Goal: Find specific page/section: Find specific page/section

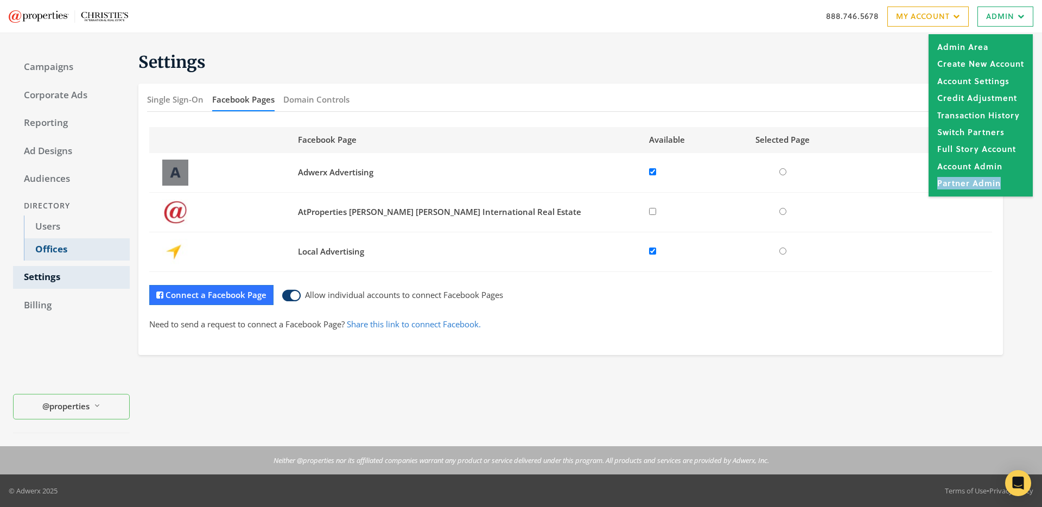
click at [41, 248] on link "Offices" at bounding box center [77, 249] width 106 height 23
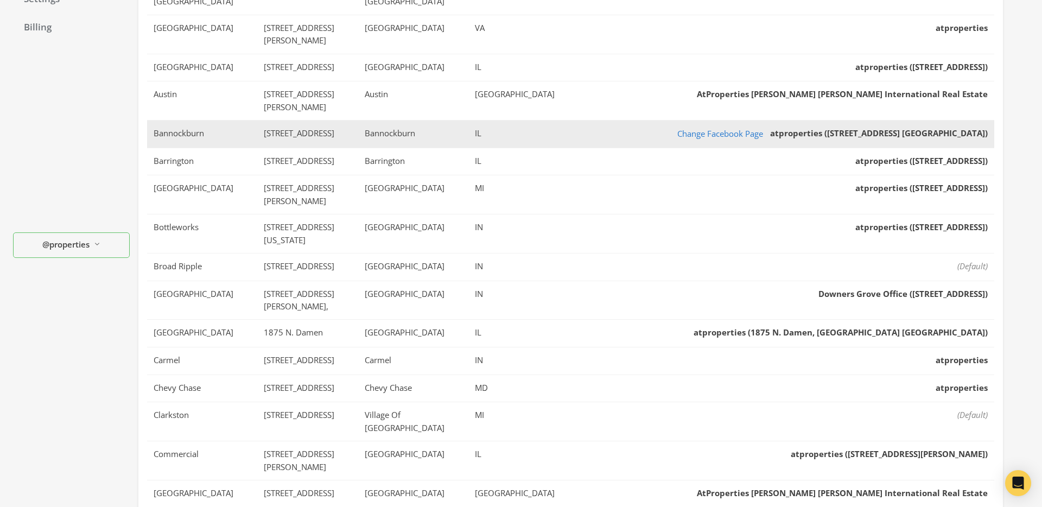
scroll to position [289, 0]
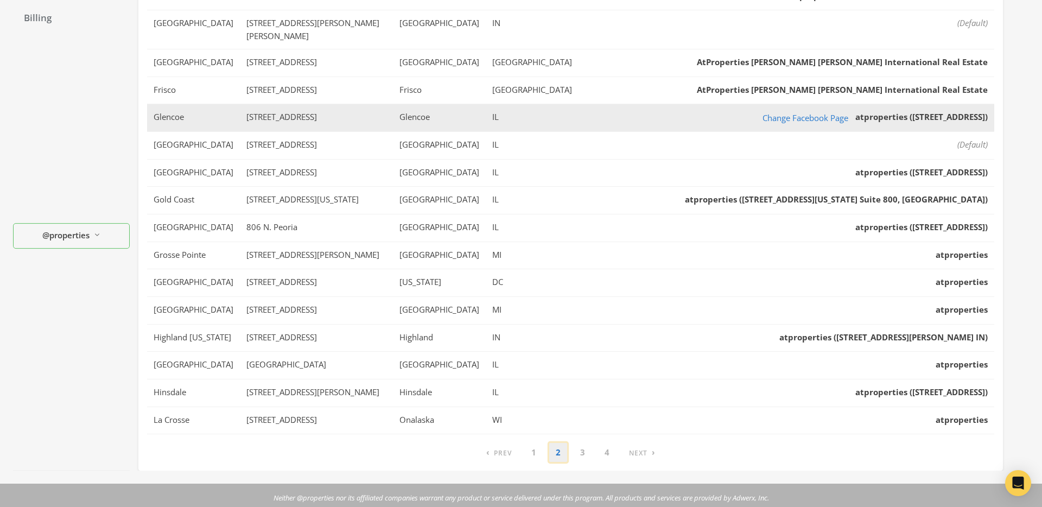
scroll to position [290, 0]
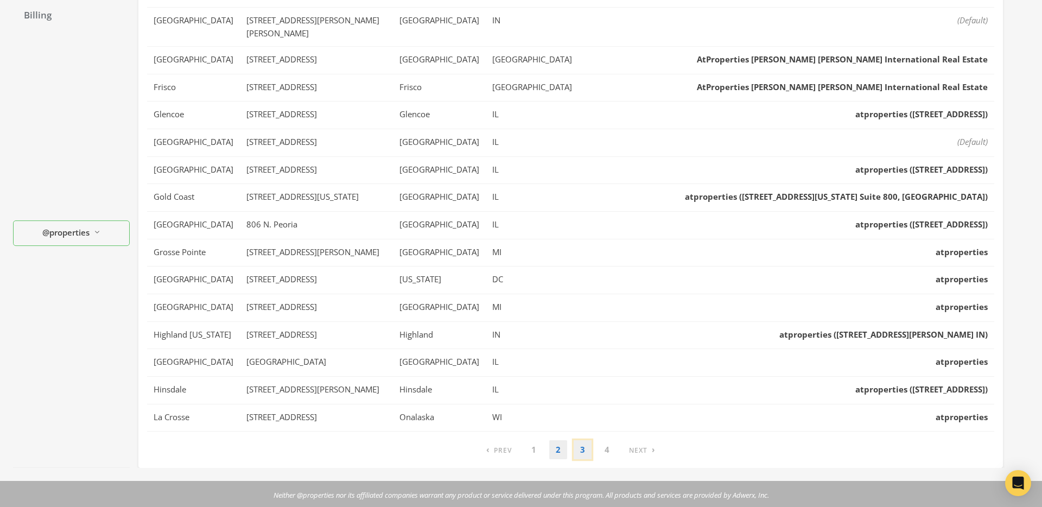
click at [586, 440] on link "3" at bounding box center [583, 449] width 18 height 19
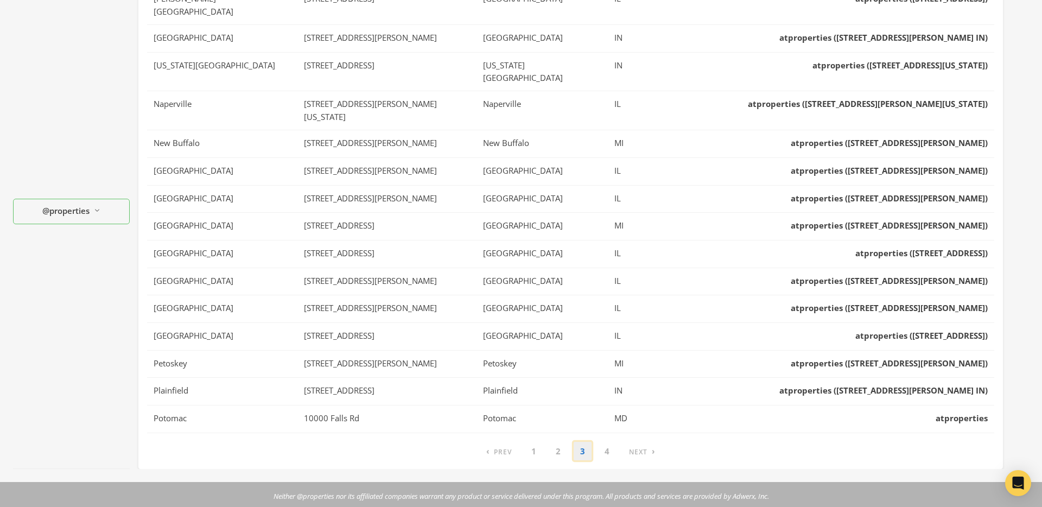
scroll to position [313, 0]
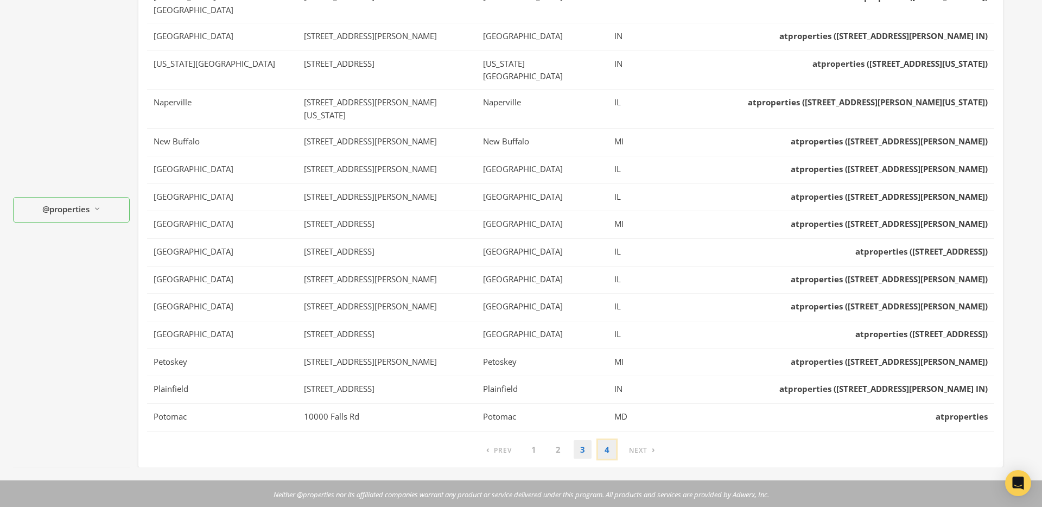
click at [610, 440] on link "4" at bounding box center [607, 449] width 18 height 19
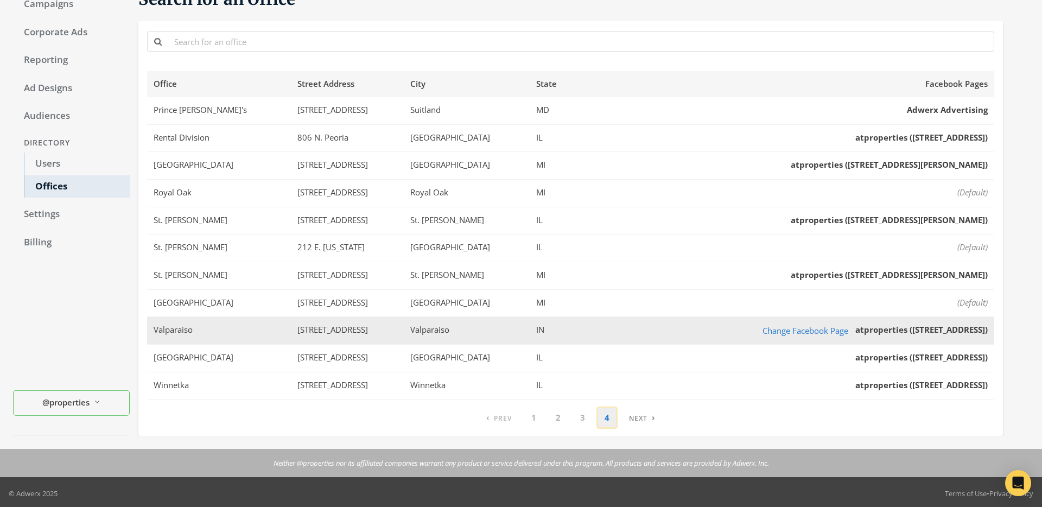
scroll to position [66, 0]
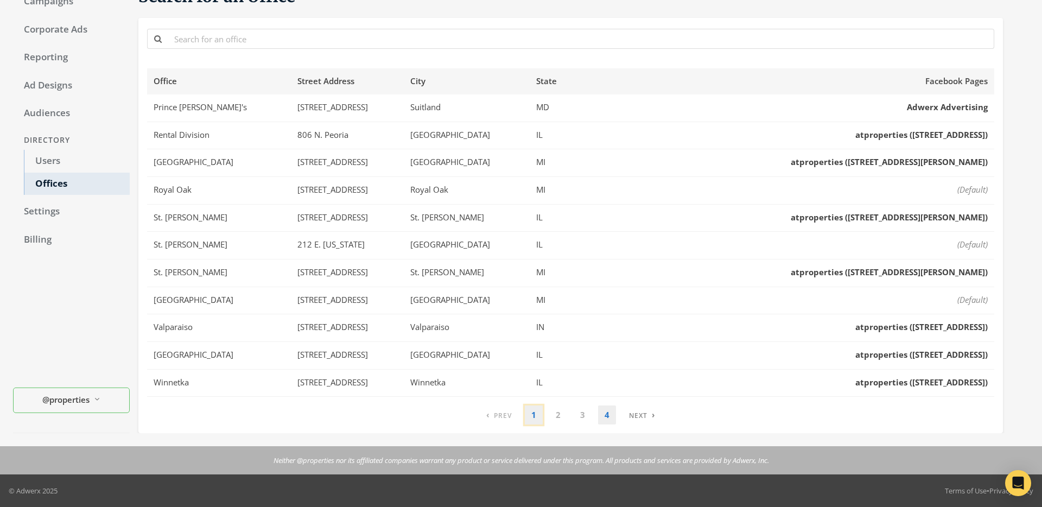
click at [537, 418] on link "1" at bounding box center [534, 414] width 18 height 19
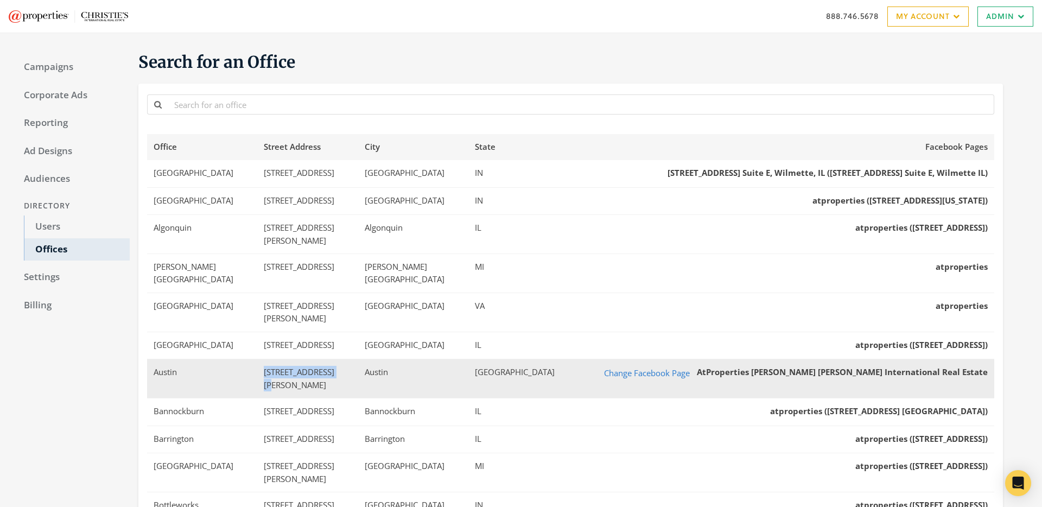
drag, startPoint x: 330, startPoint y: 336, endPoint x: 243, endPoint y: 336, distance: 87.4
click at [257, 359] on td "[STREET_ADDRESS][PERSON_NAME]" at bounding box center [307, 378] width 101 height 39
copy td "[STREET_ADDRESS][PERSON_NAME]"
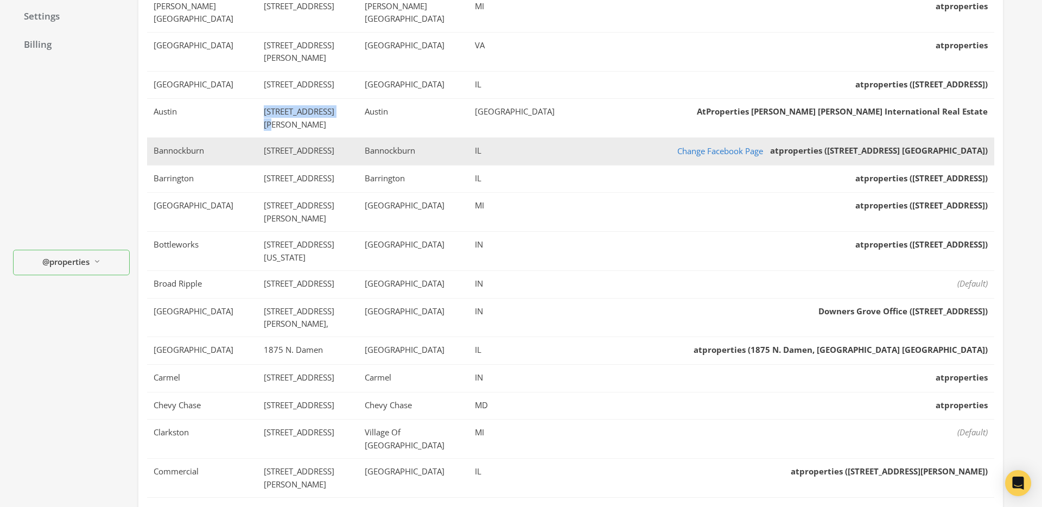
scroll to position [313, 0]
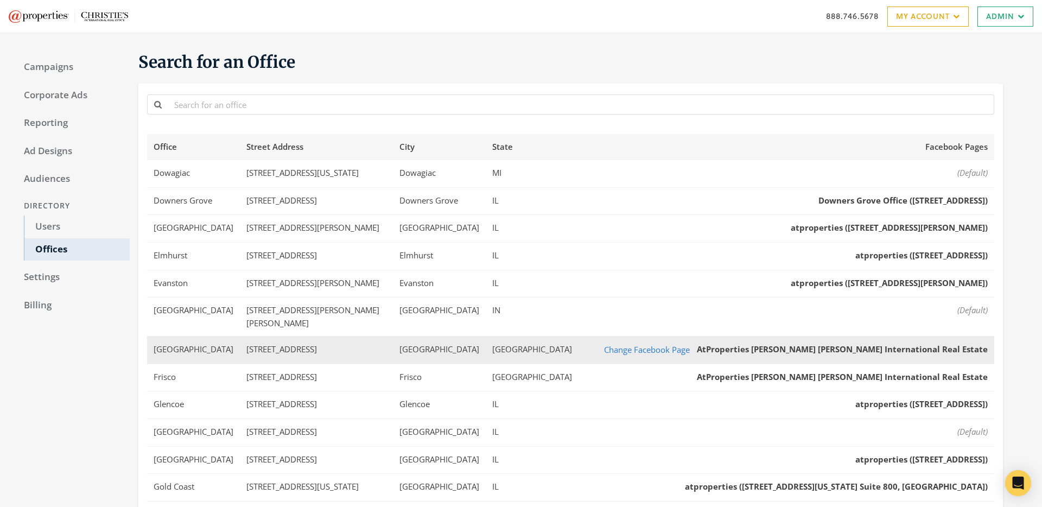
scroll to position [2, 0]
